Goal: Check status: Check status

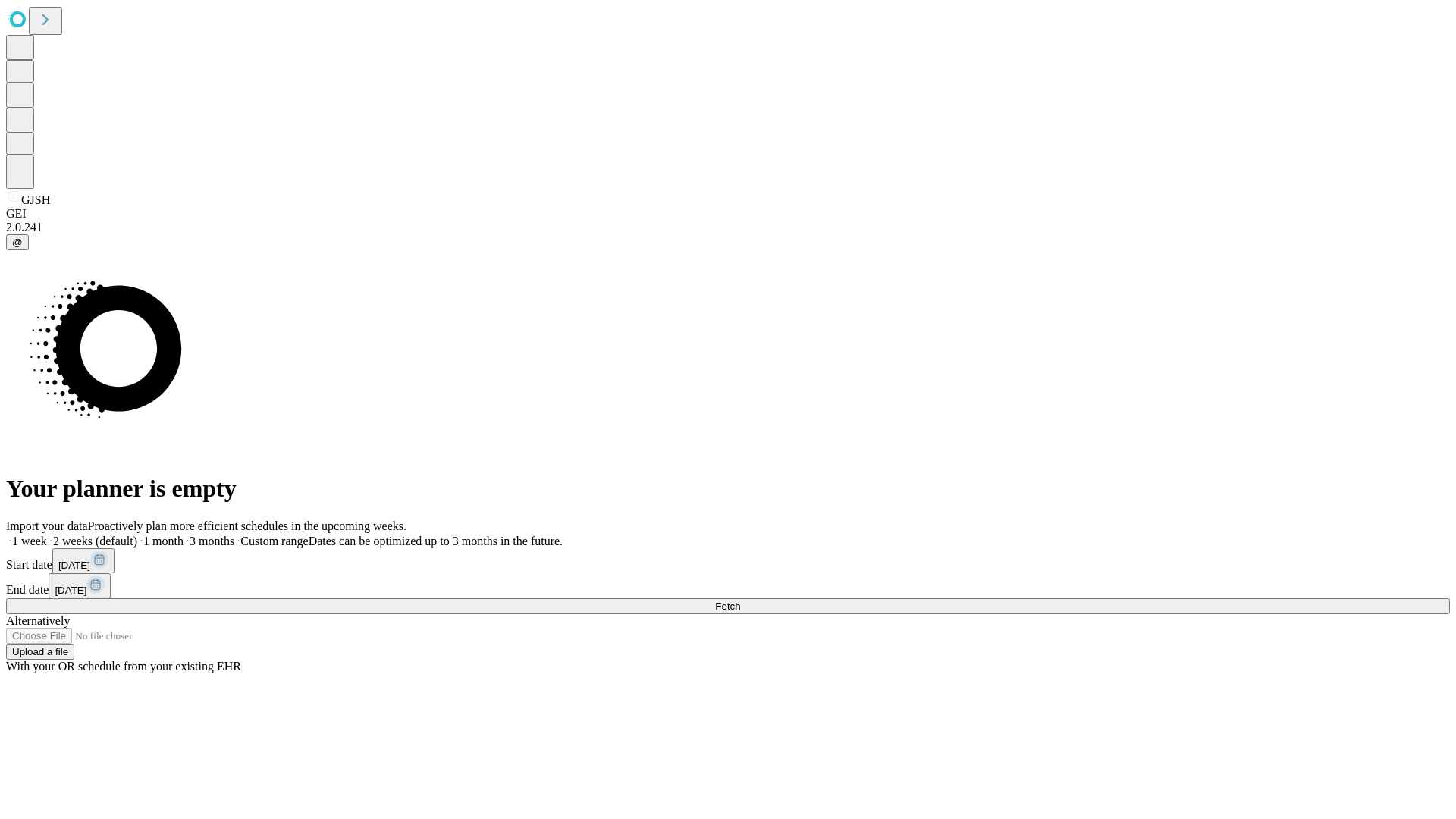
click at [740, 601] on span "Fetch" at bounding box center [727, 606] width 25 height 11
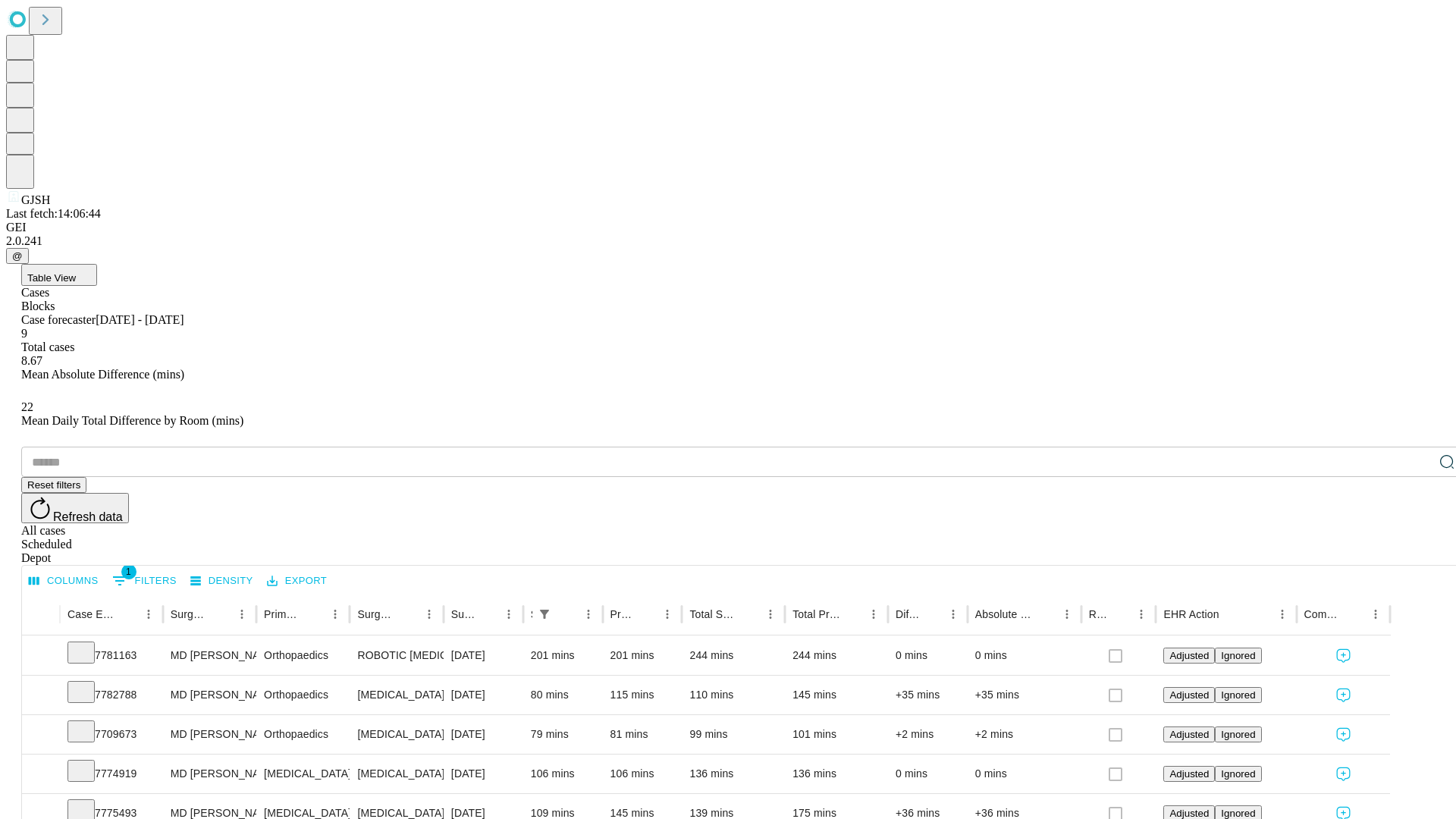
click at [1359, 537] on div "Scheduled" at bounding box center [743, 544] width 1444 height 14
